Goal: Navigation & Orientation: Find specific page/section

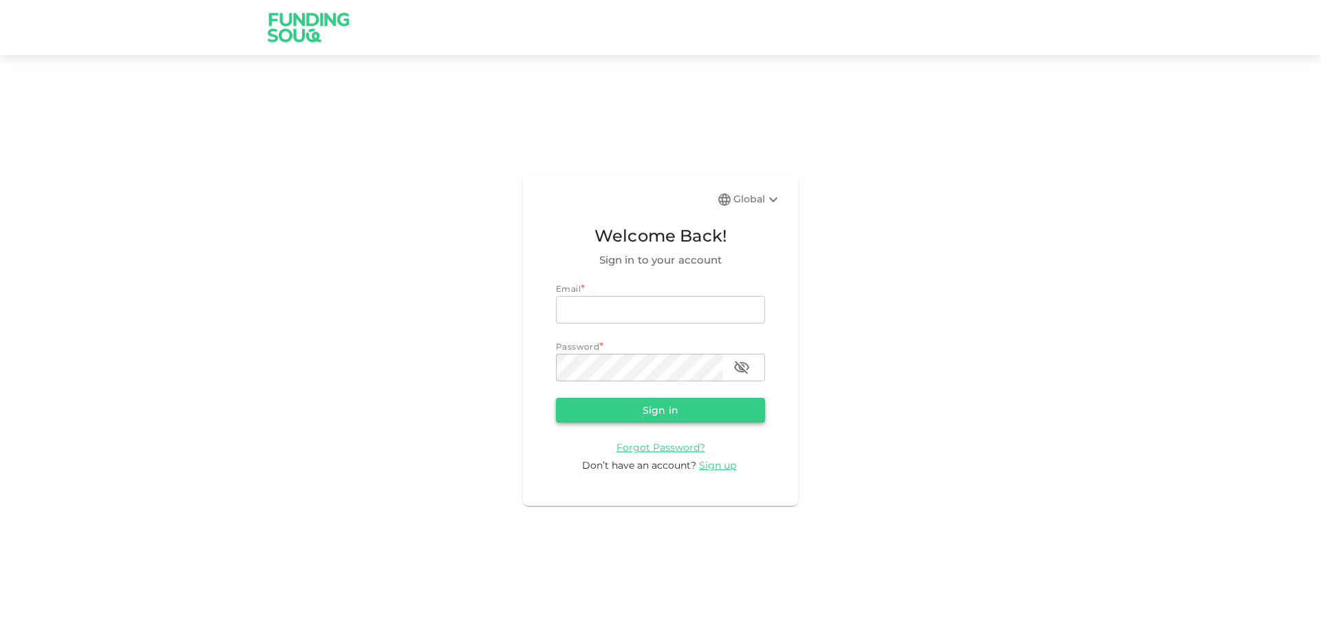
type input "[EMAIL_ADDRESS][DOMAIN_NAME]"
click at [650, 417] on button "Sign in" at bounding box center [660, 410] width 209 height 25
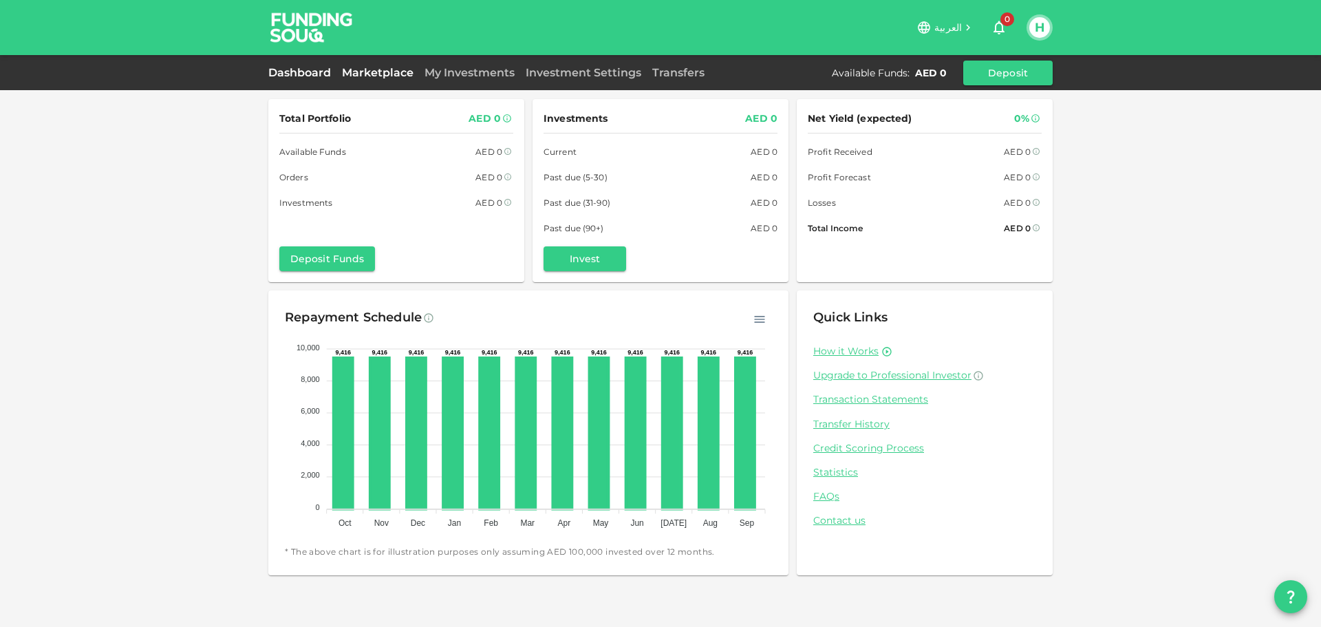
click at [399, 76] on link "Marketplace" at bounding box center [377, 72] width 83 height 13
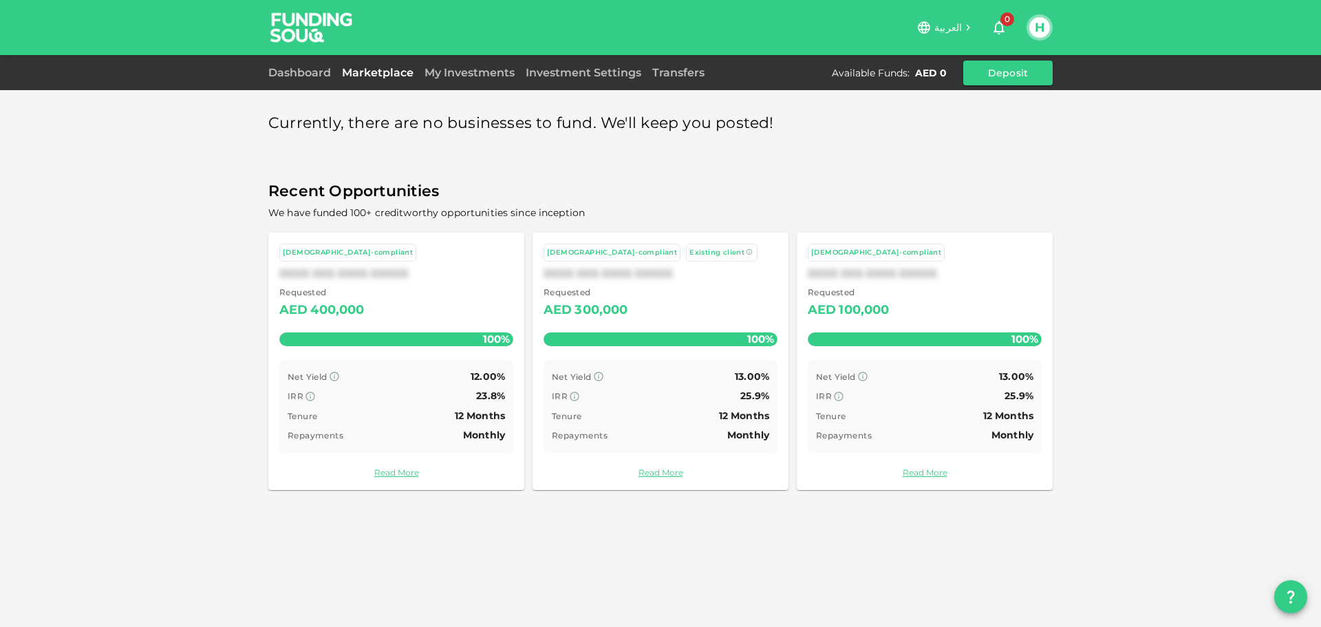
click at [396, 257] on div "[DEMOGRAPHIC_DATA]-compliant" at bounding box center [396, 253] width 234 height 19
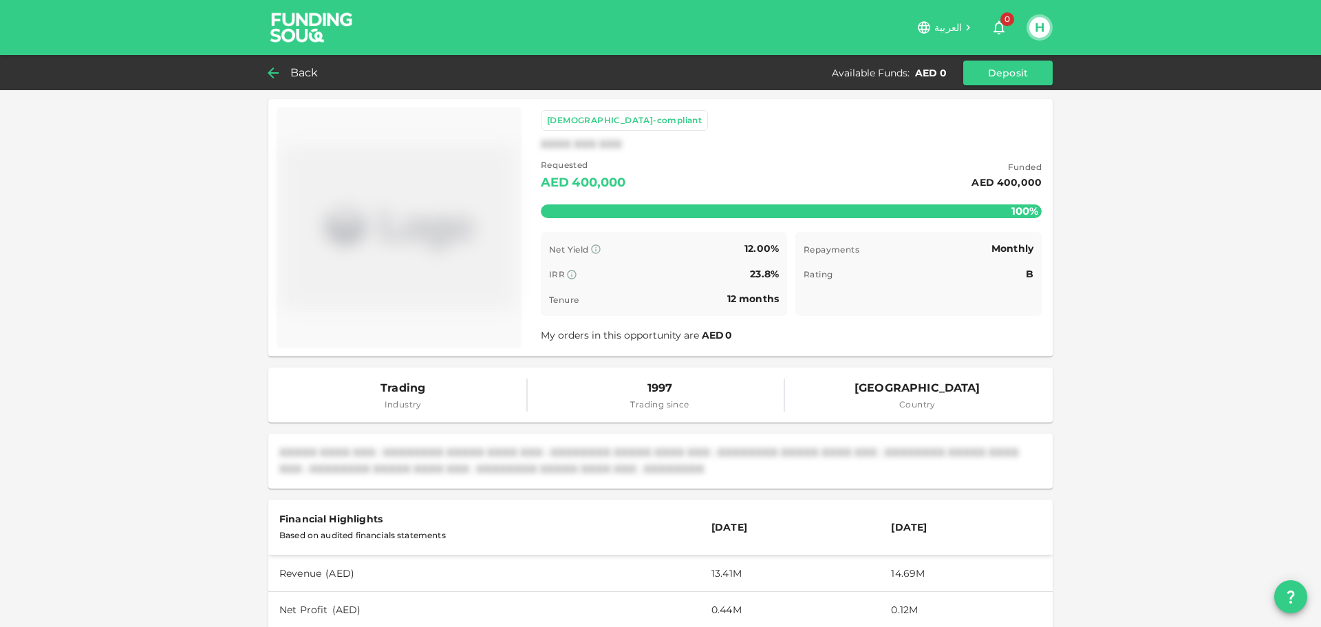
click at [296, 69] on span "Back" at bounding box center [304, 72] width 28 height 19
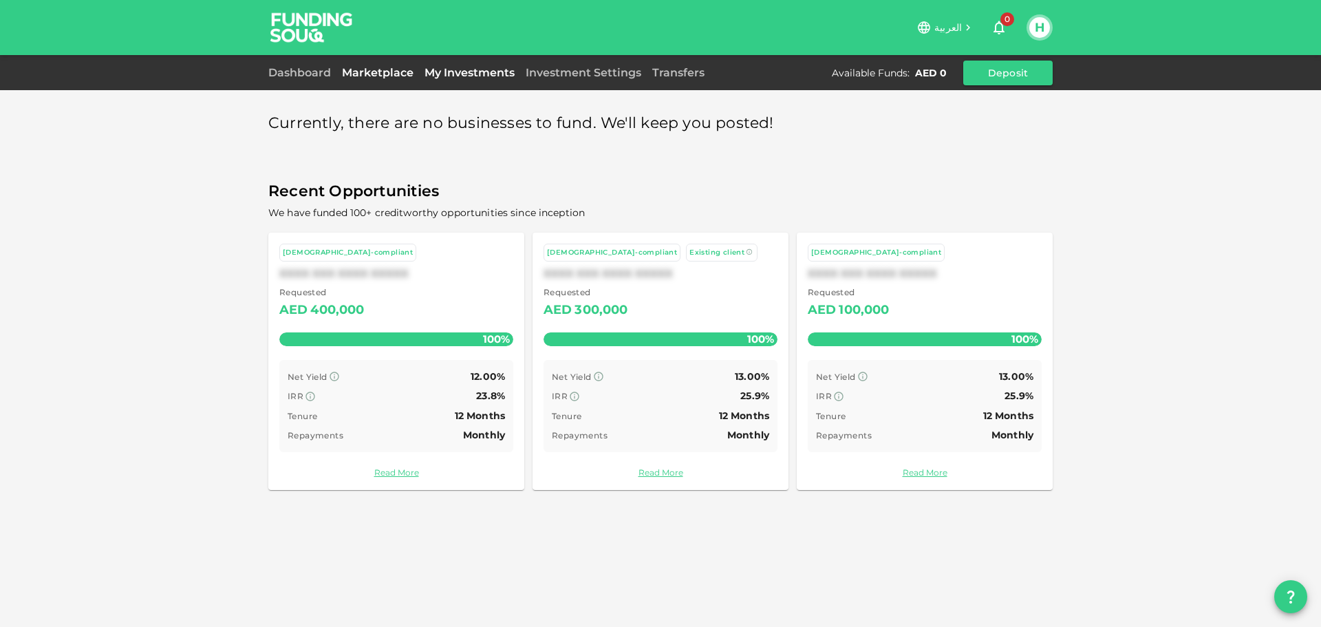
click at [460, 76] on link "My Investments" at bounding box center [469, 72] width 101 height 13
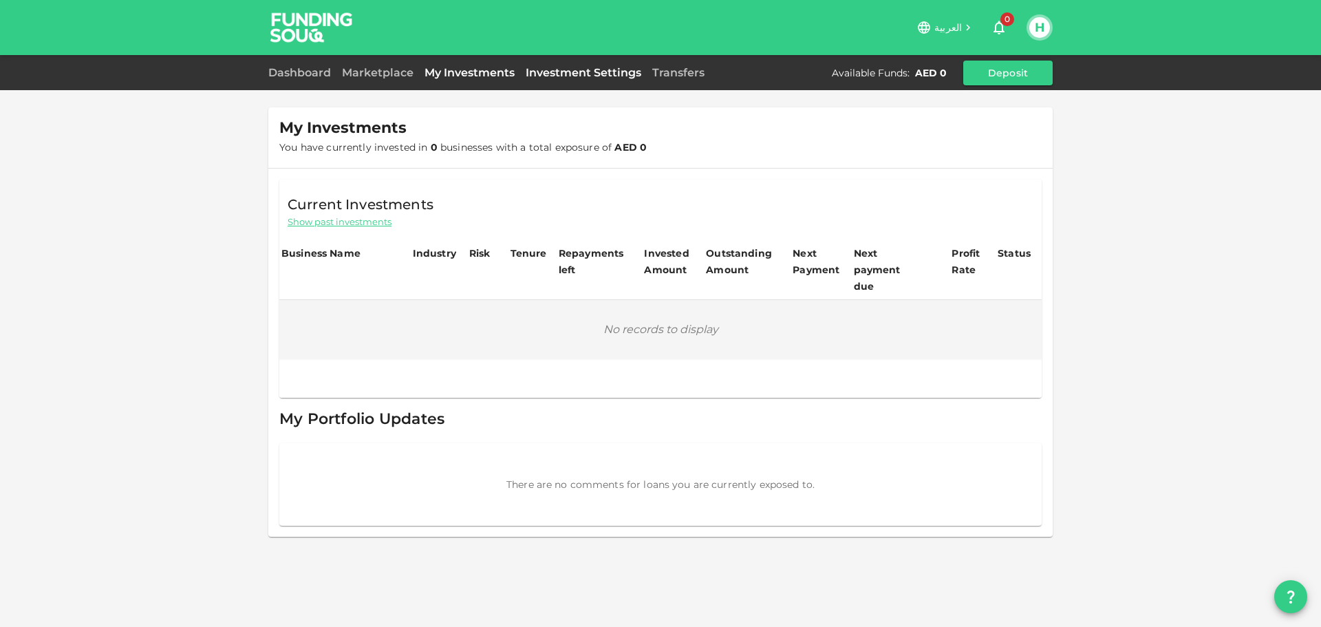
click at [537, 76] on link "Investment Settings" at bounding box center [583, 72] width 127 height 13
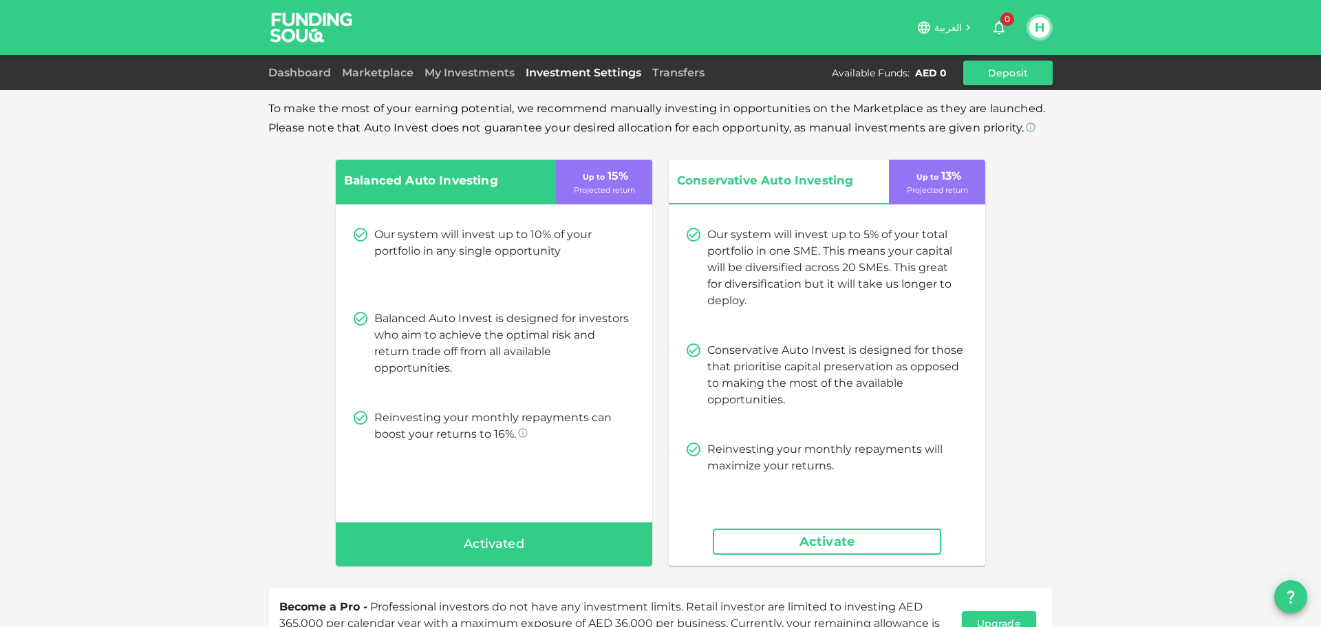
click at [297, 18] on img at bounding box center [311, 27] width 103 height 54
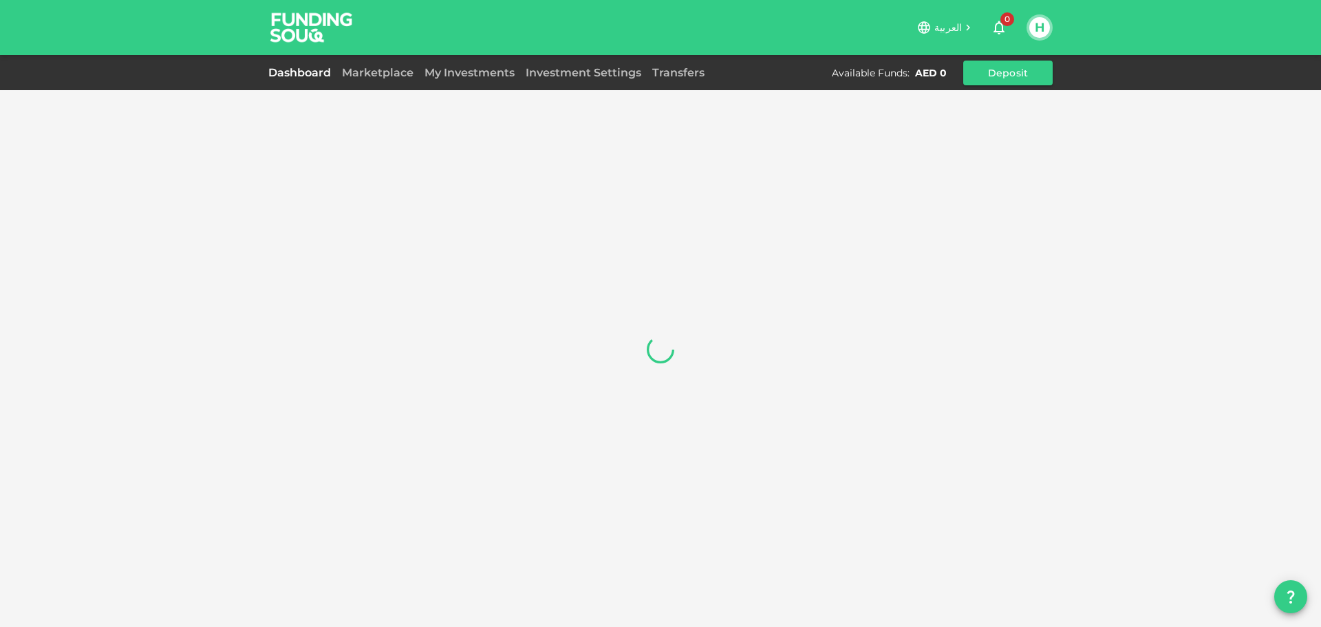
click at [1035, 24] on button "H" at bounding box center [1039, 27] width 21 height 21
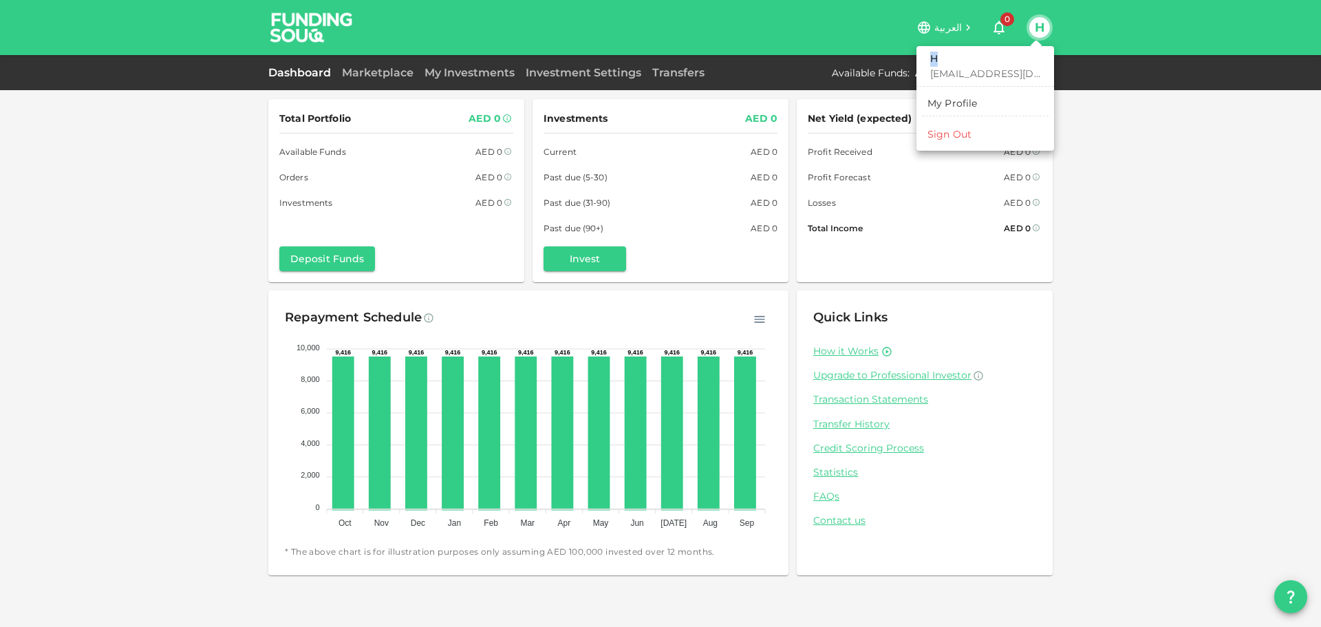
drag, startPoint x: 938, startPoint y: 59, endPoint x: 912, endPoint y: 59, distance: 26.8
click at [912, 59] on div "H hekmafood@gmail.com My Profile Sign Out" at bounding box center [660, 313] width 1321 height 627
click at [751, 47] on div at bounding box center [660, 313] width 1321 height 627
